Goal: Transaction & Acquisition: Purchase product/service

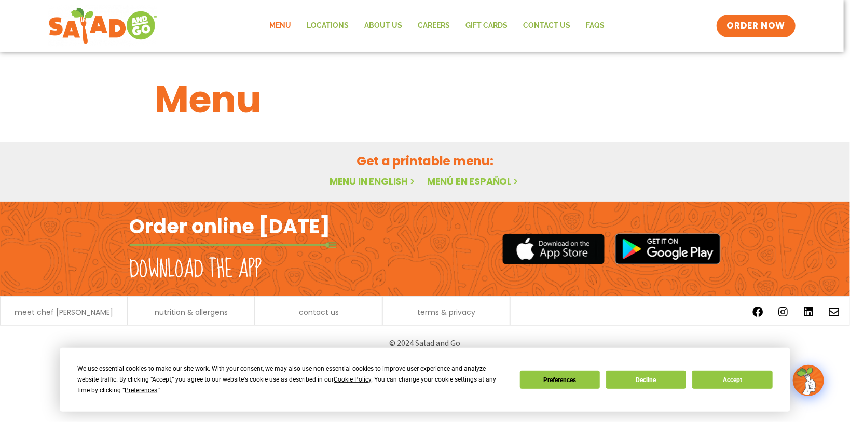
click at [382, 180] on link "Menu in English" at bounding box center [372, 181] width 87 height 13
click at [730, 377] on button "Accept" at bounding box center [732, 380] width 80 height 18
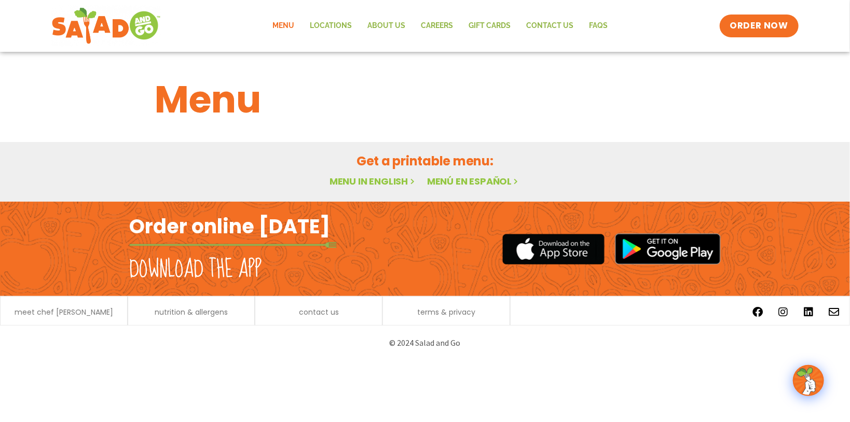
click at [368, 184] on link "Menu in English" at bounding box center [372, 181] width 87 height 13
click at [451, 182] on link "Menú en español" at bounding box center [473, 181] width 93 height 13
click at [378, 181] on link "Menu in English" at bounding box center [372, 181] width 87 height 13
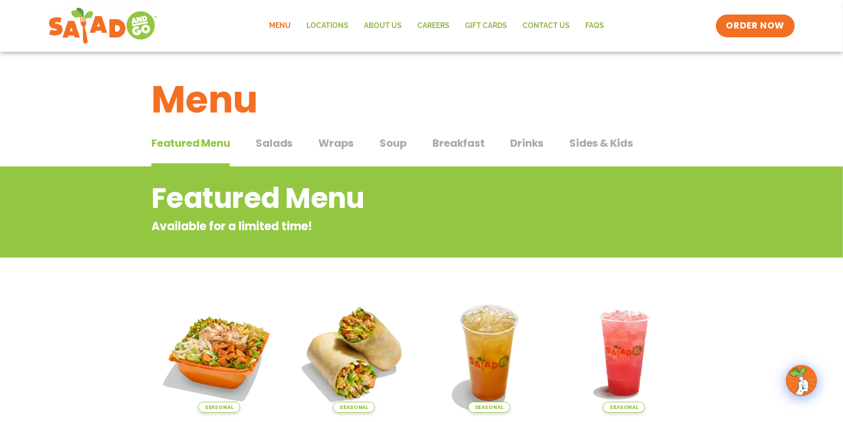
click at [344, 141] on span "Wraps" at bounding box center [335, 143] width 35 height 16
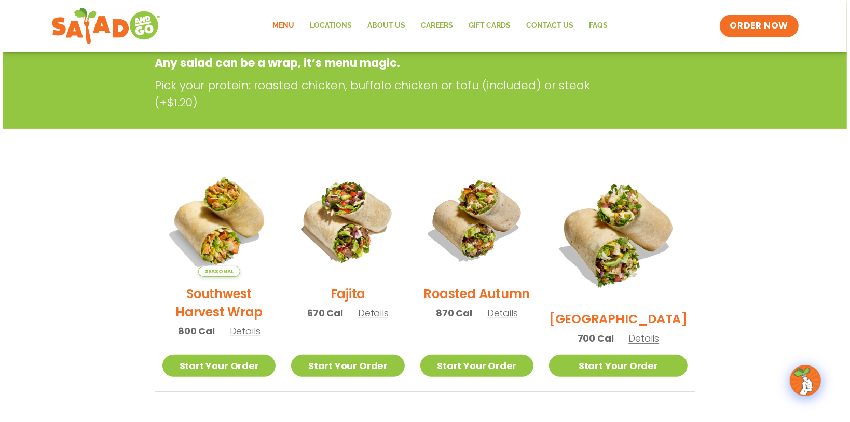
scroll to position [166, 0]
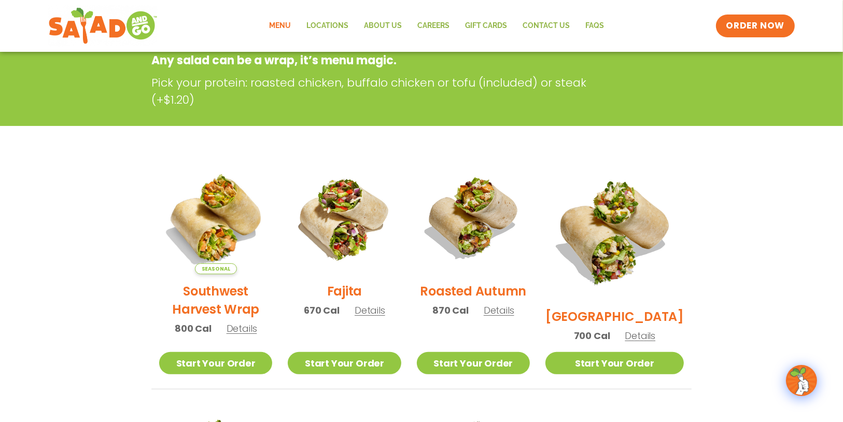
click at [513, 317] on span "Details" at bounding box center [499, 310] width 31 height 13
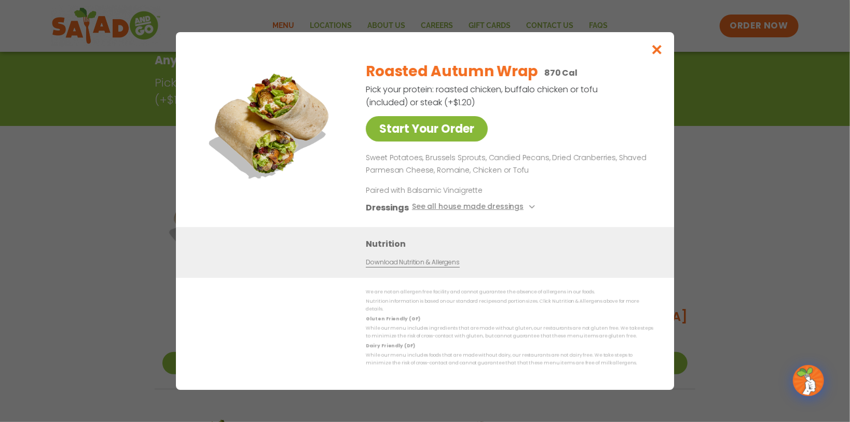
click at [400, 128] on link "Start Your Order" at bounding box center [427, 128] width 122 height 25
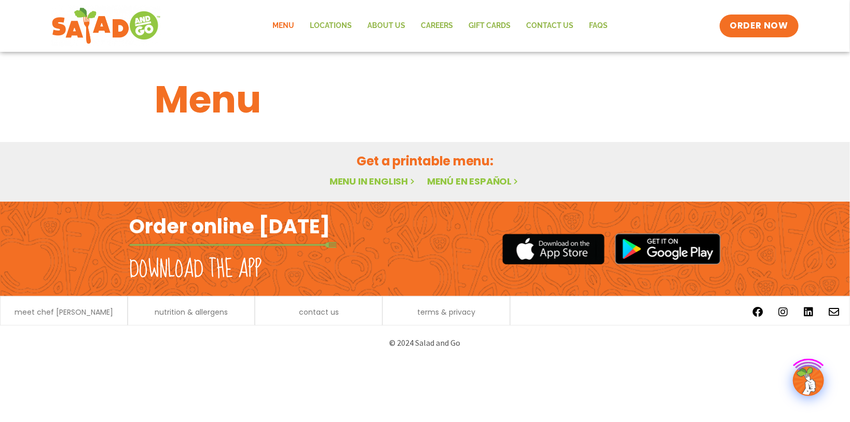
drag, startPoint x: 0, startPoint y: 0, endPoint x: 380, endPoint y: 162, distance: 413.4
click at [380, 162] on h2 "Get a printable menu:" at bounding box center [425, 161] width 540 height 18
click at [286, 27] on link "Menu" at bounding box center [283, 26] width 37 height 24
click at [185, 105] on h1 "Menu" at bounding box center [425, 100] width 540 height 56
click at [212, 106] on h1 "Menu" at bounding box center [425, 100] width 540 height 56
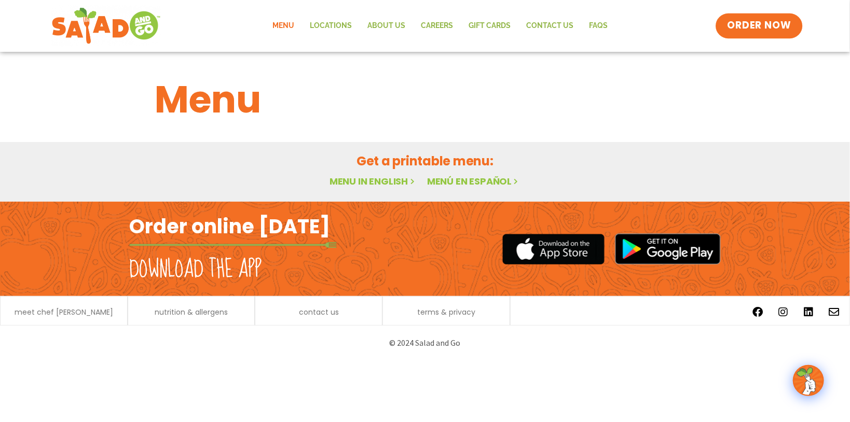
click at [744, 26] on span "ORDER NOW" at bounding box center [759, 25] width 64 height 13
